Goal: Transaction & Acquisition: Download file/media

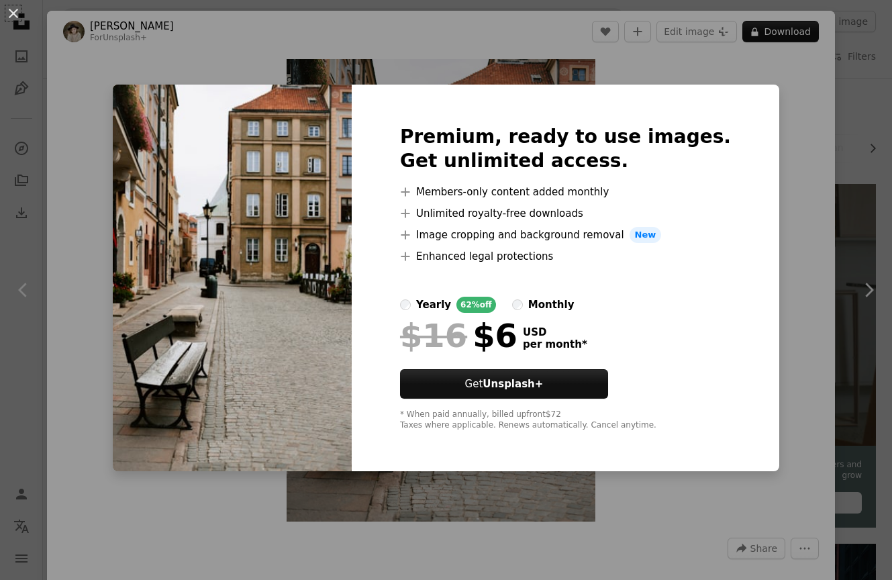
scroll to position [1332, 0]
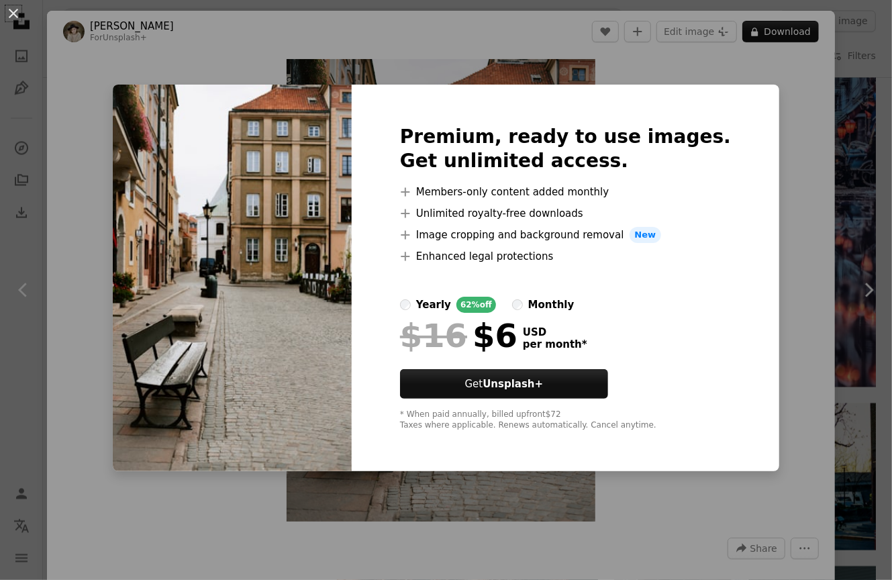
click at [835, 111] on div "An X shape Premium, ready to use images. Get unlimited access. A plus sign Memb…" at bounding box center [446, 290] width 892 height 580
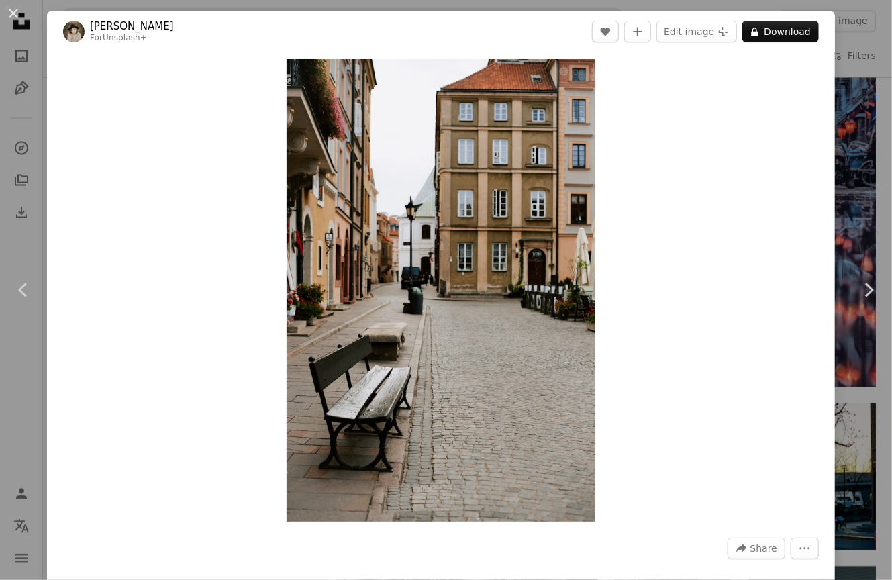
click at [835, 131] on div "Zoom in" at bounding box center [441, 290] width 788 height 476
click at [853, 140] on div "An X shape Chevron left Chevron right [PERSON_NAME] For Unsplash+ A heart A plu…" at bounding box center [446, 290] width 892 height 580
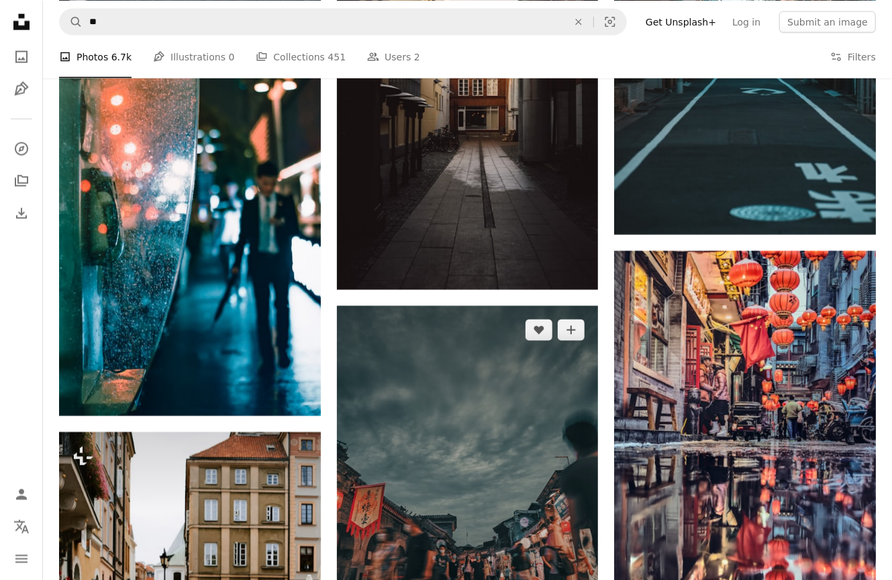
scroll to position [749, 0]
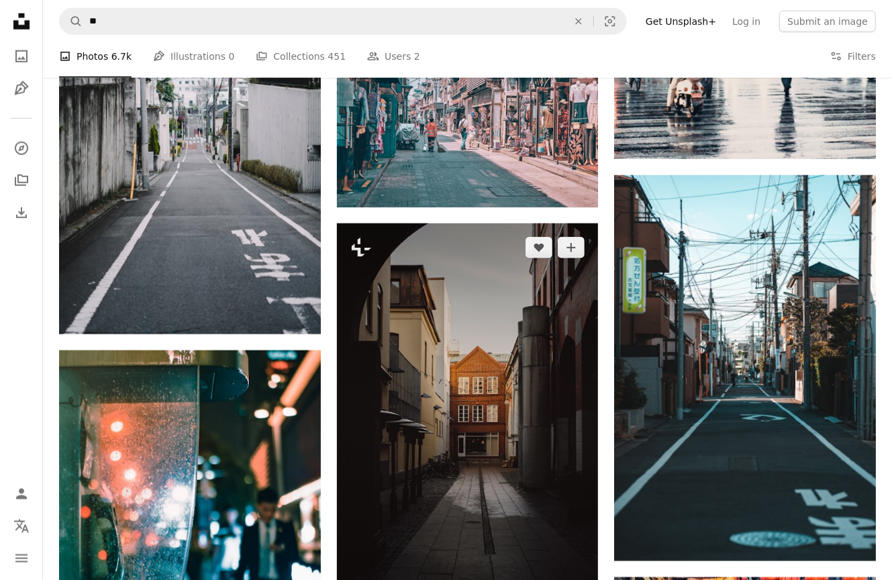
click at [511, 416] on img at bounding box center [468, 420] width 262 height 393
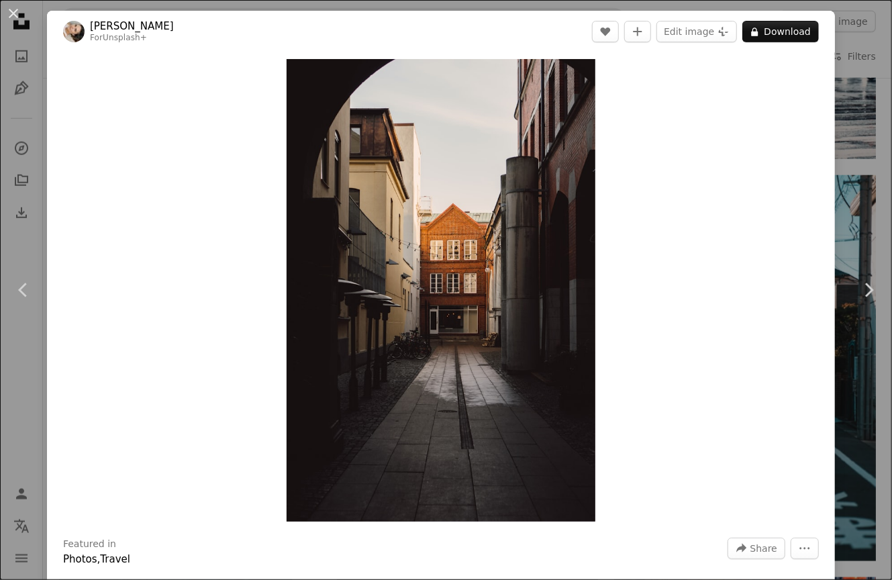
click at [859, 124] on div "An X shape Chevron left Chevron right [PERSON_NAME] For Unsplash+ A heart A plu…" at bounding box center [446, 290] width 892 height 580
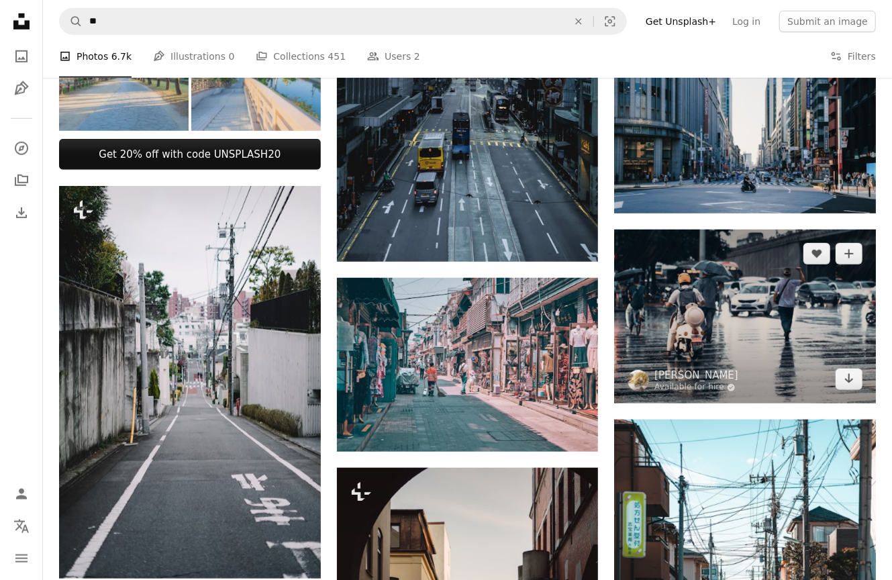
scroll to position [500, 0]
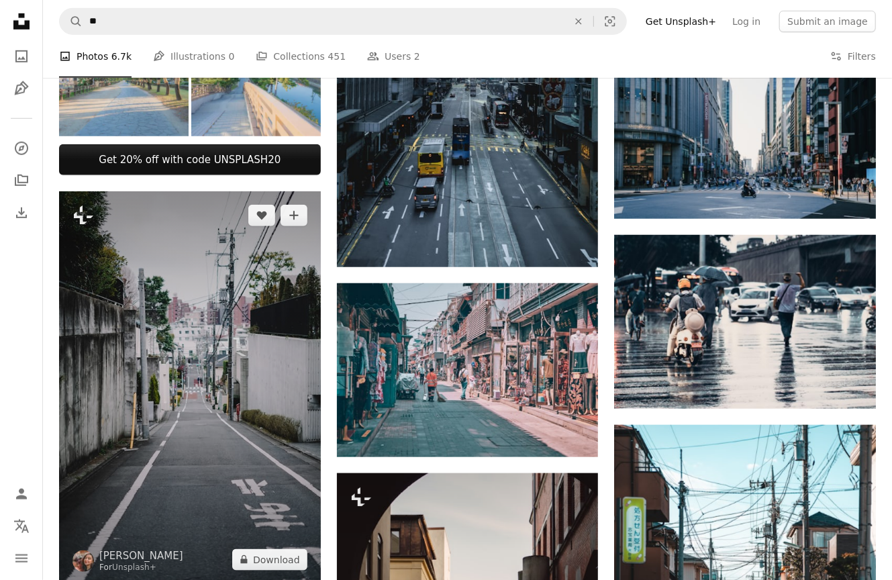
click at [280, 394] on img at bounding box center [190, 387] width 262 height 392
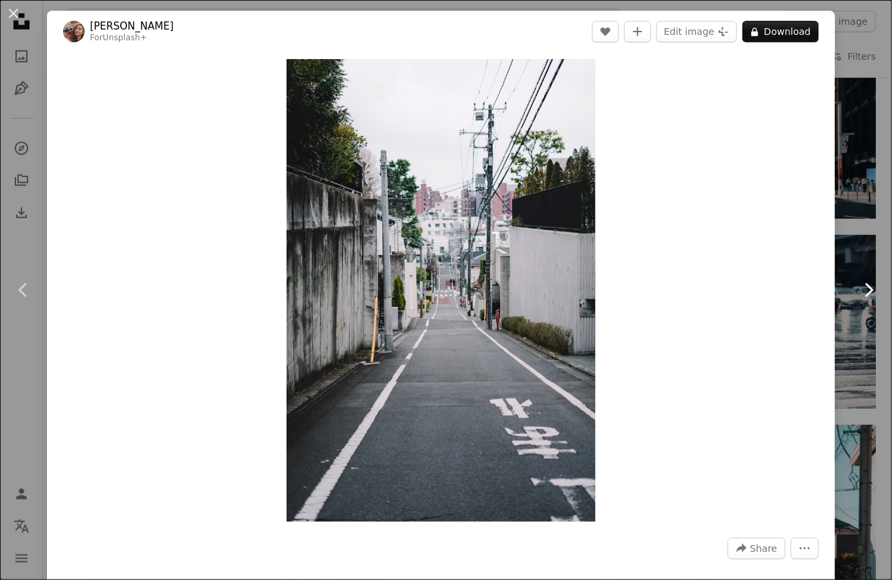
click at [860, 236] on link "Chevron right" at bounding box center [868, 290] width 47 height 129
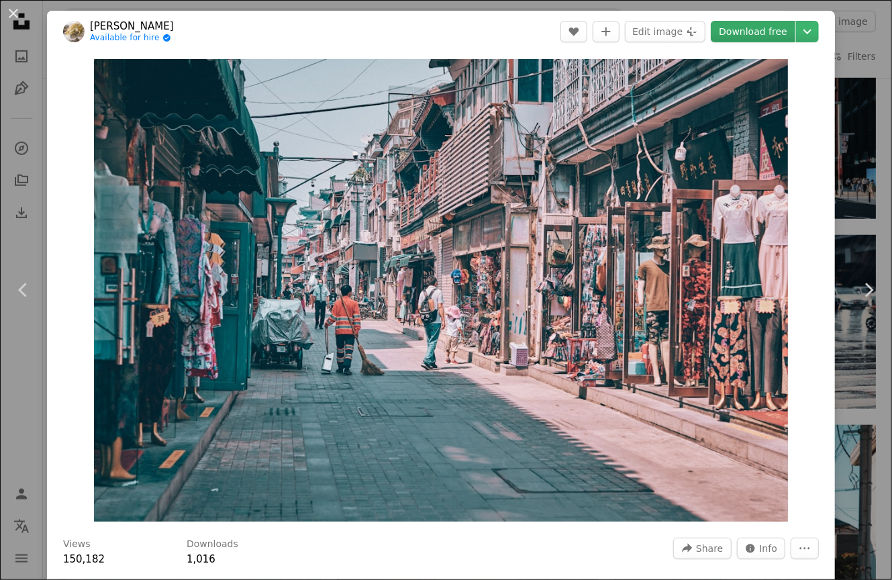
click at [757, 32] on link "Download free" at bounding box center [753, 31] width 85 height 21
